Goal: Transaction & Acquisition: Book appointment/travel/reservation

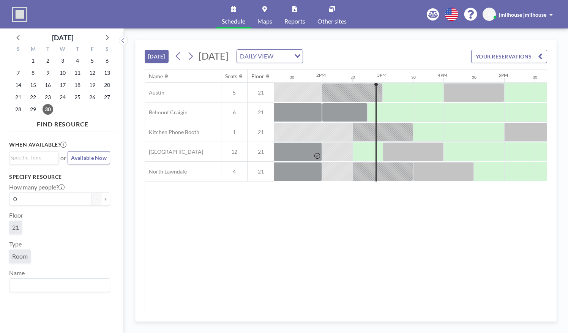
scroll to position [0, 850]
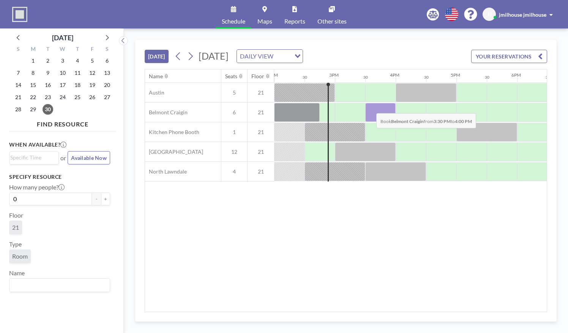
click at [370, 107] on div at bounding box center [380, 112] width 30 height 19
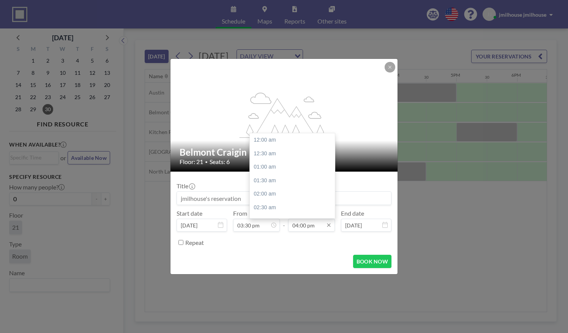
scroll to position [432, 0]
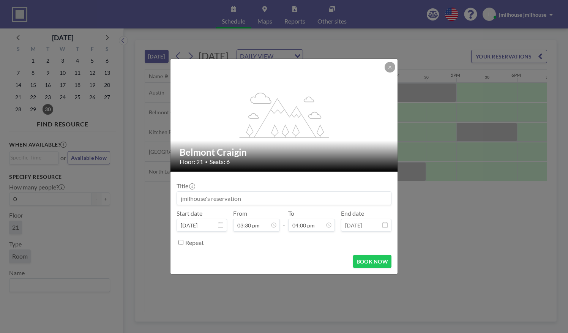
click at [243, 202] on input at bounding box center [284, 198] width 214 height 13
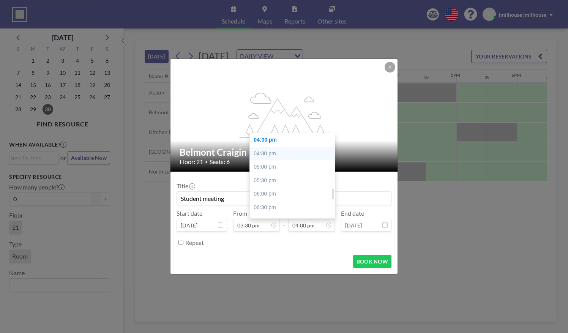
type input "Student meeting"
click at [286, 157] on div "04:30 pm" at bounding box center [294, 154] width 89 height 14
type input "04:30 pm"
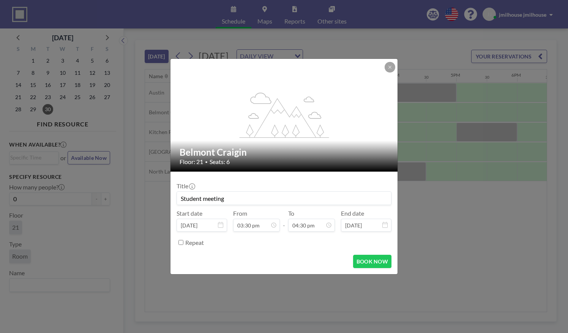
scroll to position [446, 0]
click at [358, 264] on button "BOOK NOW" at bounding box center [372, 261] width 38 height 13
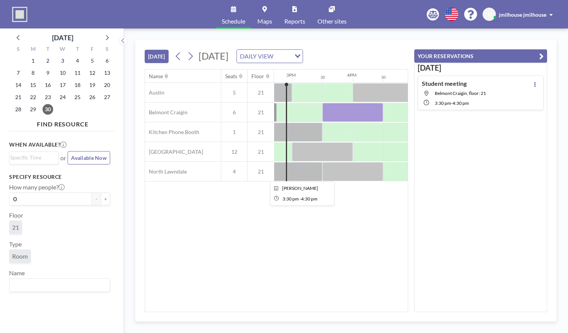
scroll to position [0, 892]
click at [525, 11] on span "jmilhouse jmilhouse" at bounding box center [522, 14] width 47 height 6
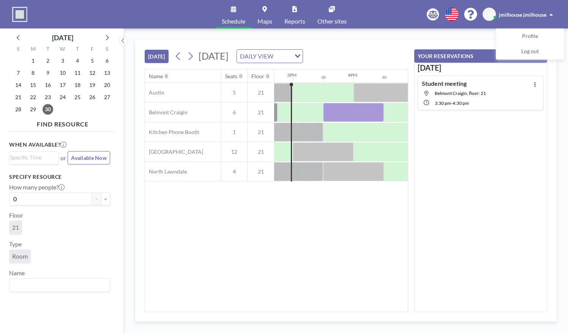
click at [488, 38] on div "[DATE] [DATE] DAILY VIEW Loading... Name Seats Floor 12AM 30 1AM 30 2AM 30 3AM …" at bounding box center [346, 180] width 444 height 304
